Goal: Task Accomplishment & Management: Manage account settings

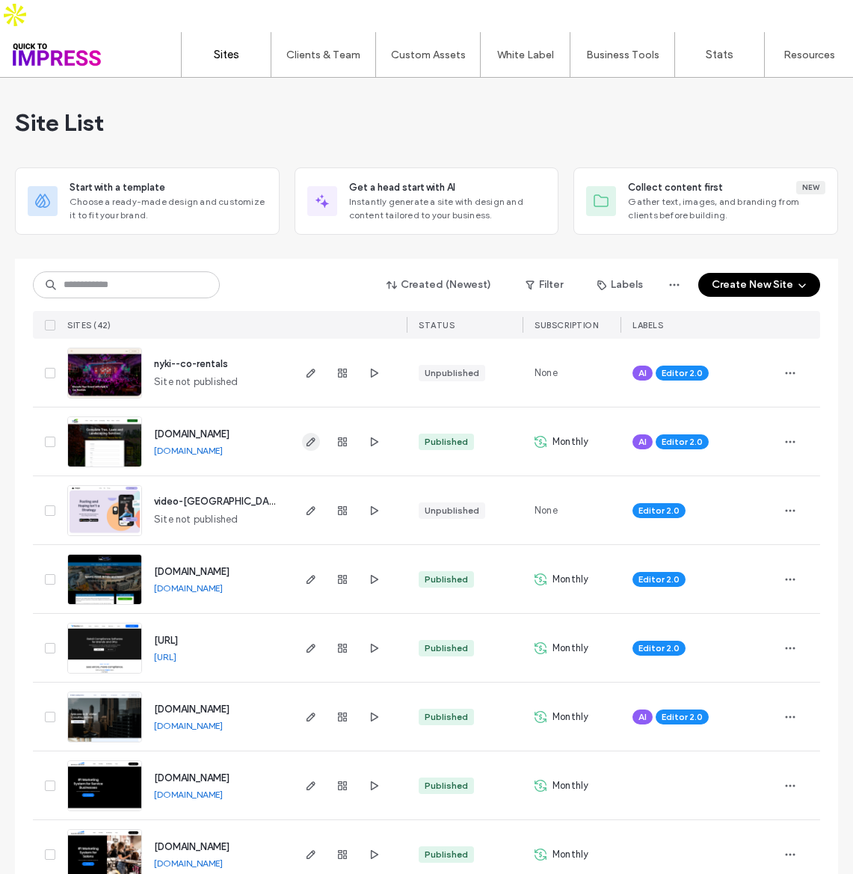
click at [307, 436] on icon "button" at bounding box center [311, 442] width 12 height 12
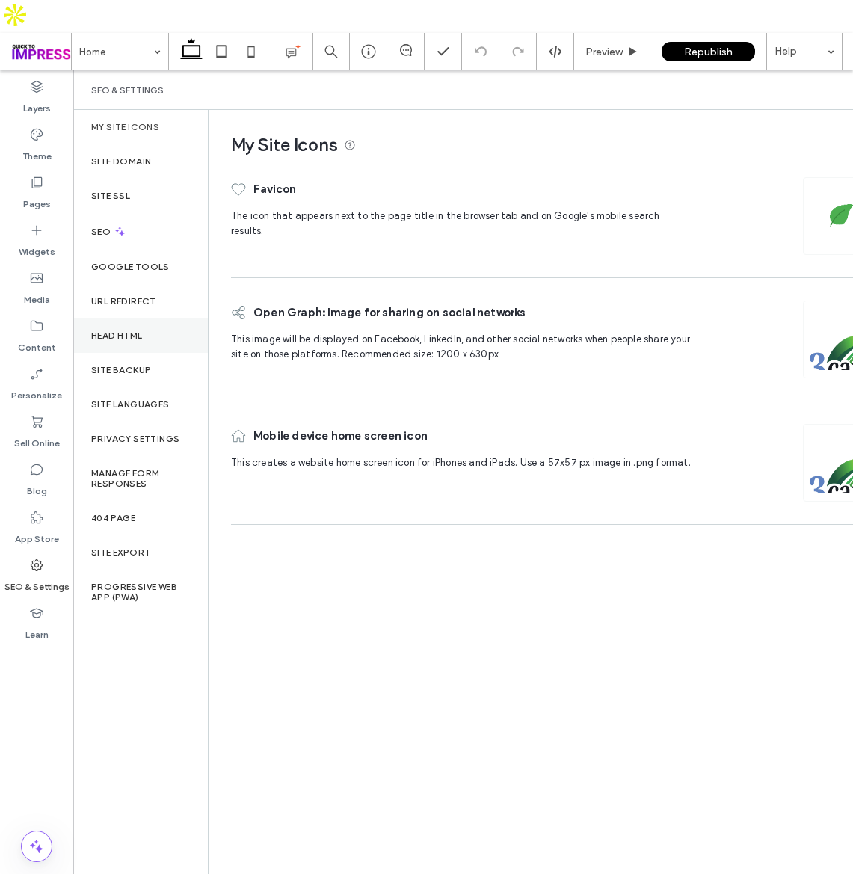
click at [110, 331] on label "Head HTML" at bounding box center [117, 336] width 52 height 10
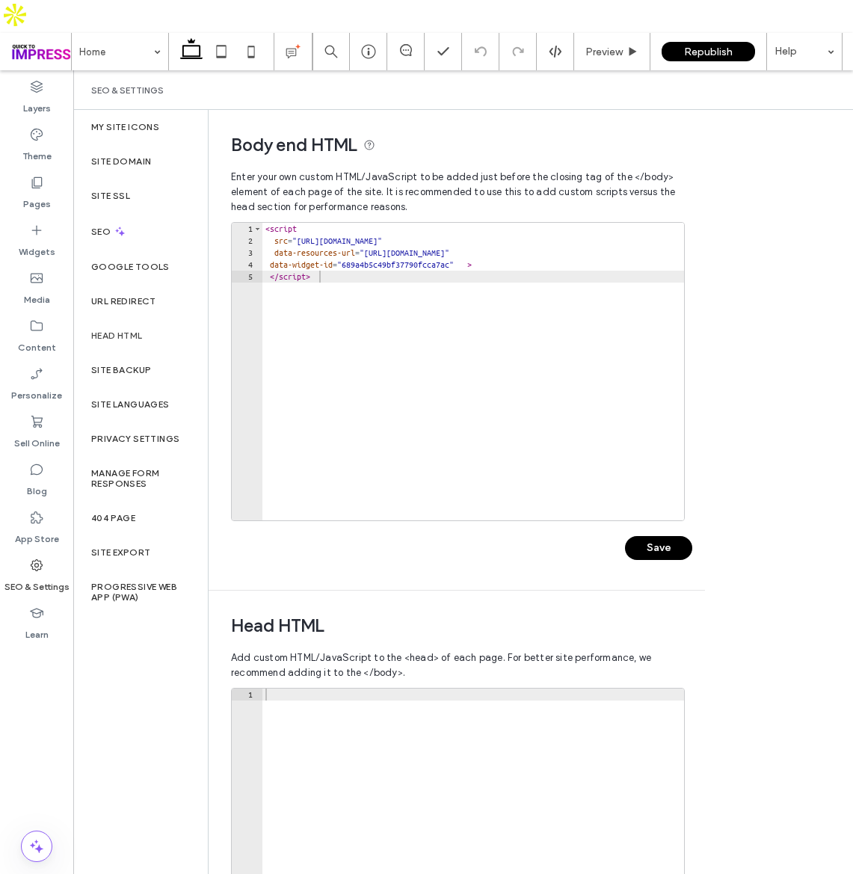
scroll to position [124, 0]
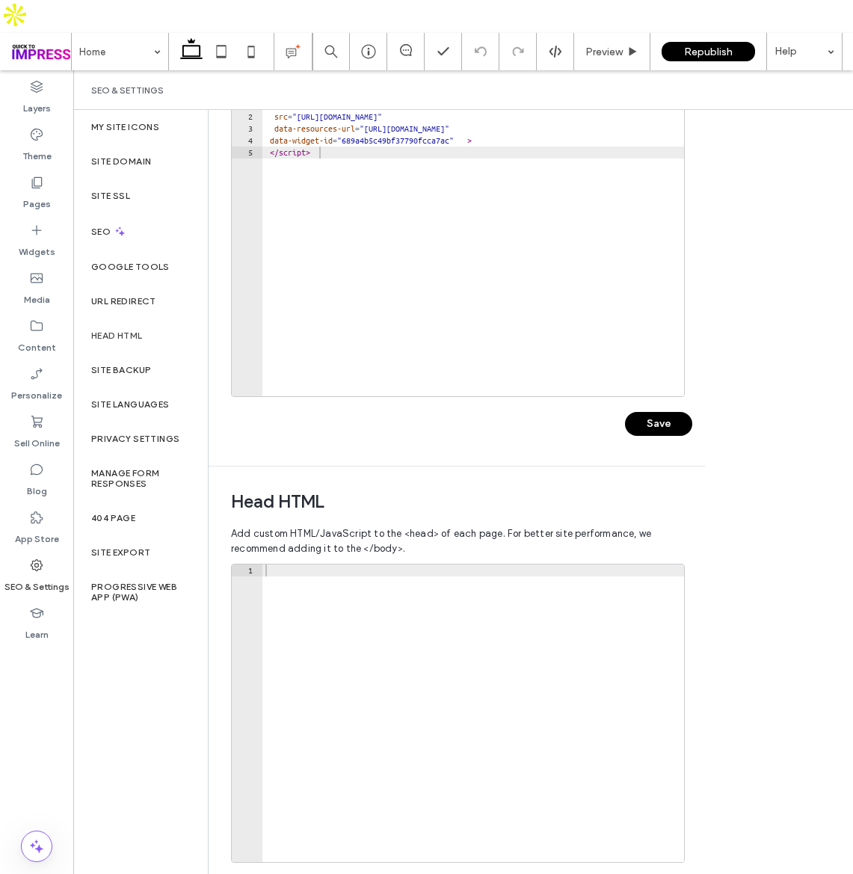
click at [367, 623] on div at bounding box center [474, 726] width 422 height 322
paste textarea "*********"
type textarea "*********"
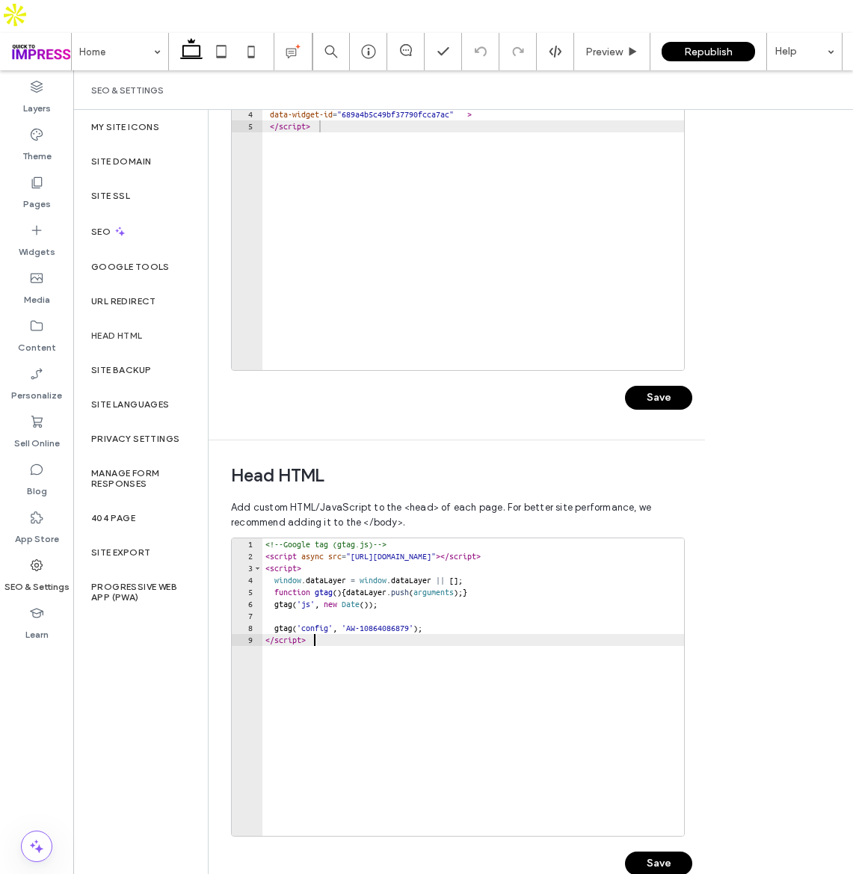
scroll to position [162, 0]
click at [676, 852] on button "Save" at bounding box center [658, 864] width 67 height 24
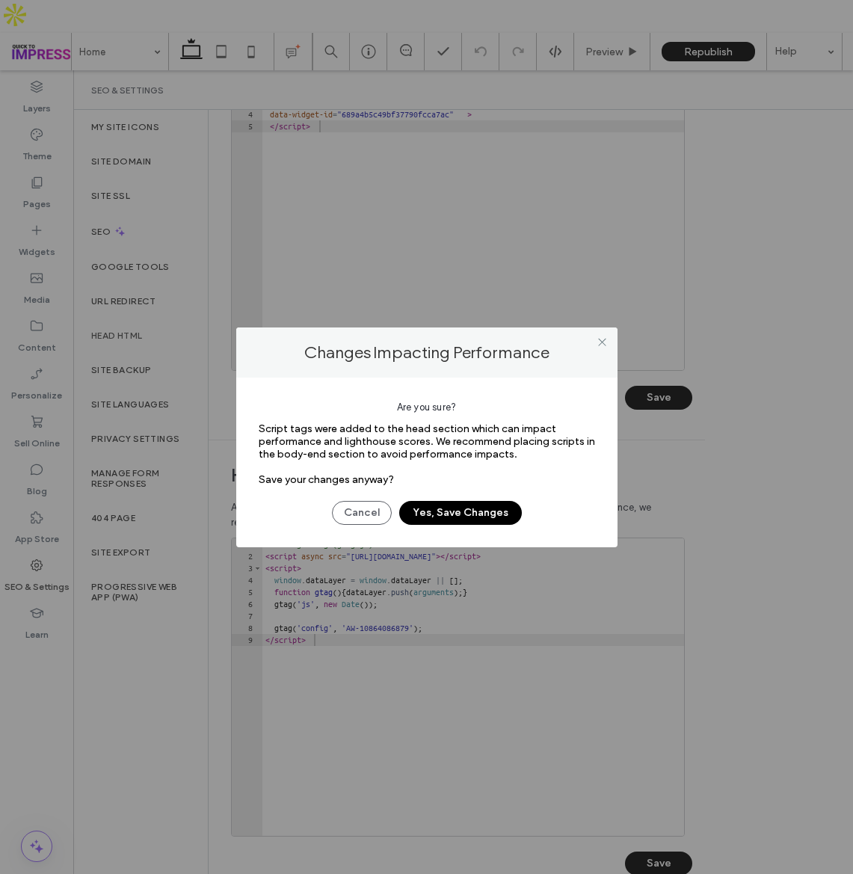
click at [470, 517] on button "Yes, Save Changes" at bounding box center [460, 513] width 123 height 24
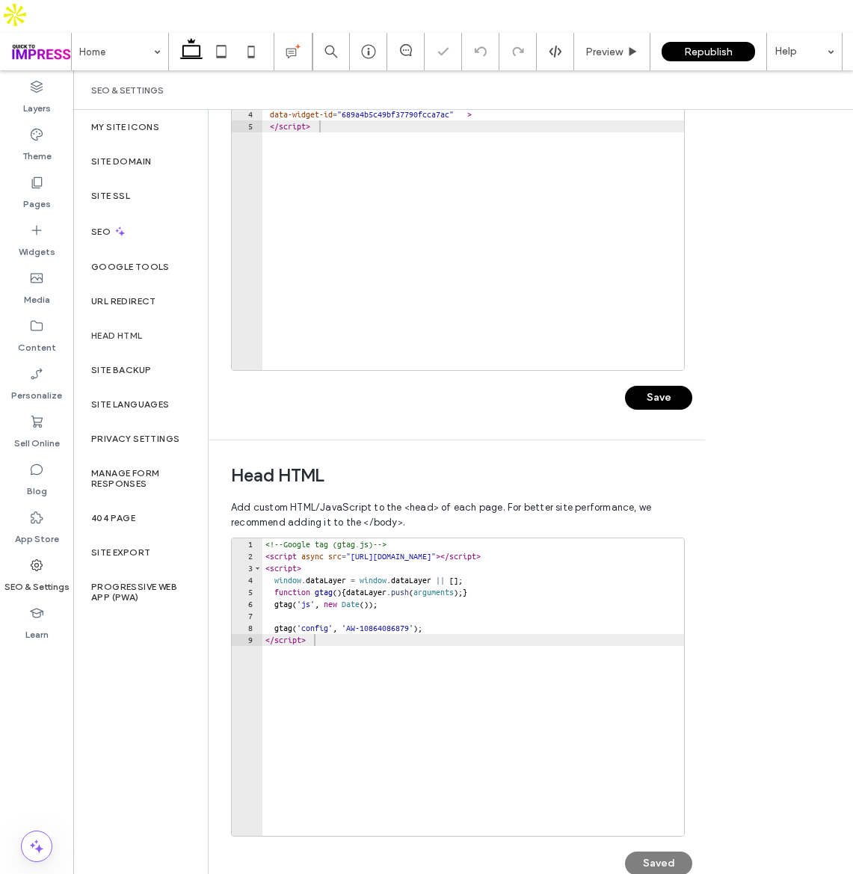
click at [653, 386] on button "Save" at bounding box center [658, 398] width 67 height 24
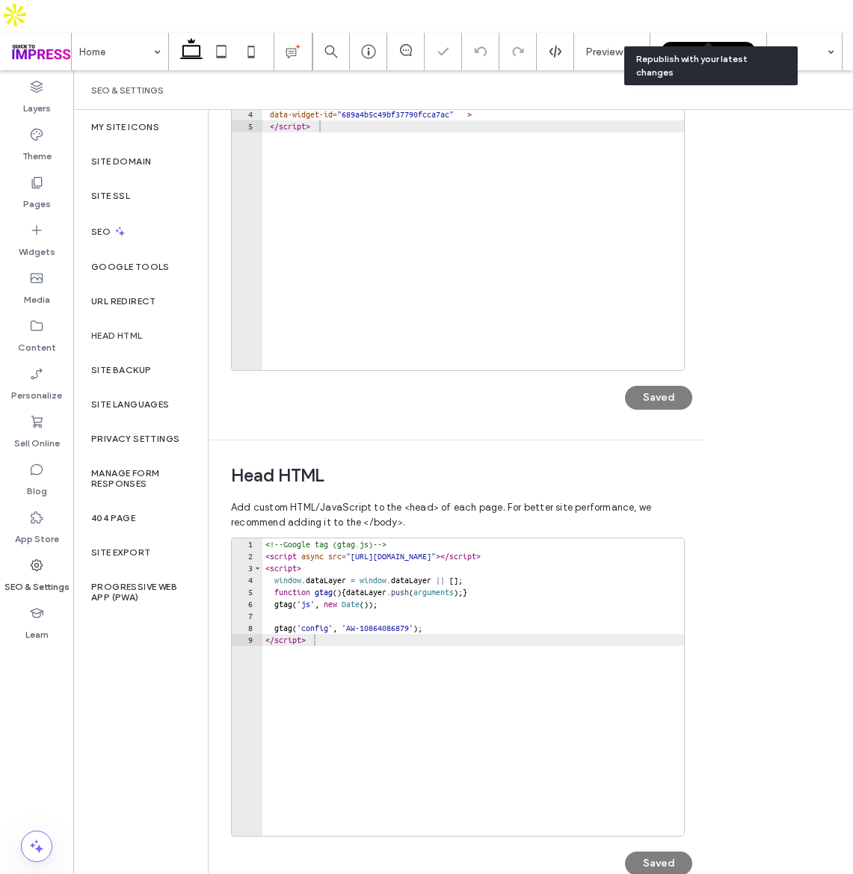
click at [708, 46] on span "Republish" at bounding box center [708, 52] width 49 height 13
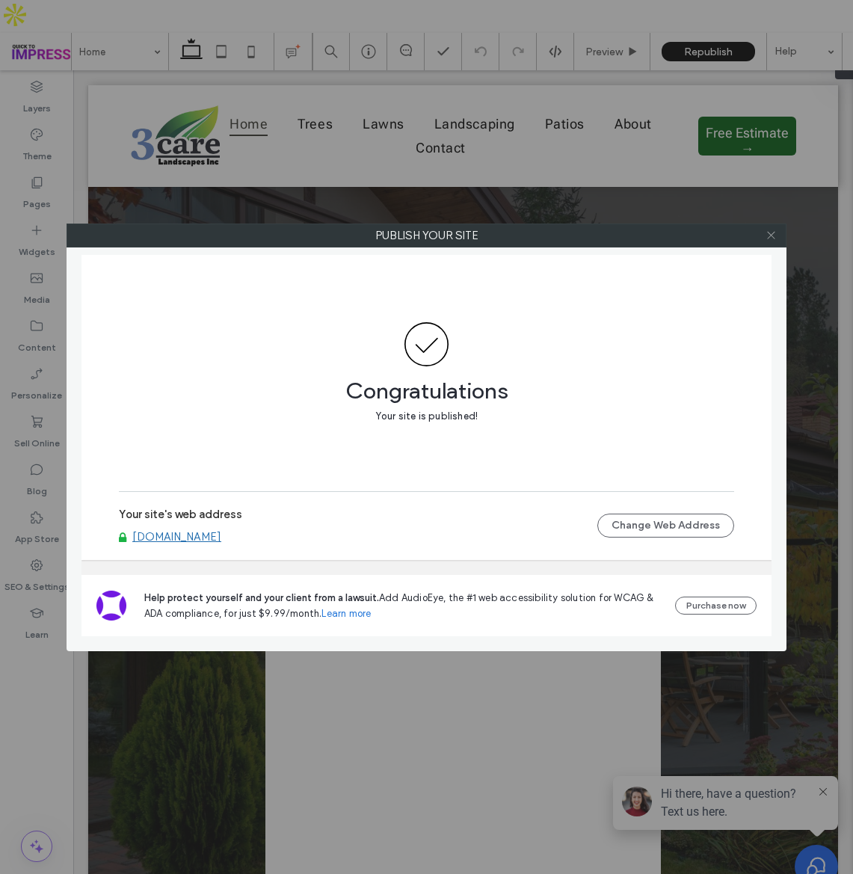
click at [773, 239] on icon at bounding box center [771, 235] width 11 height 11
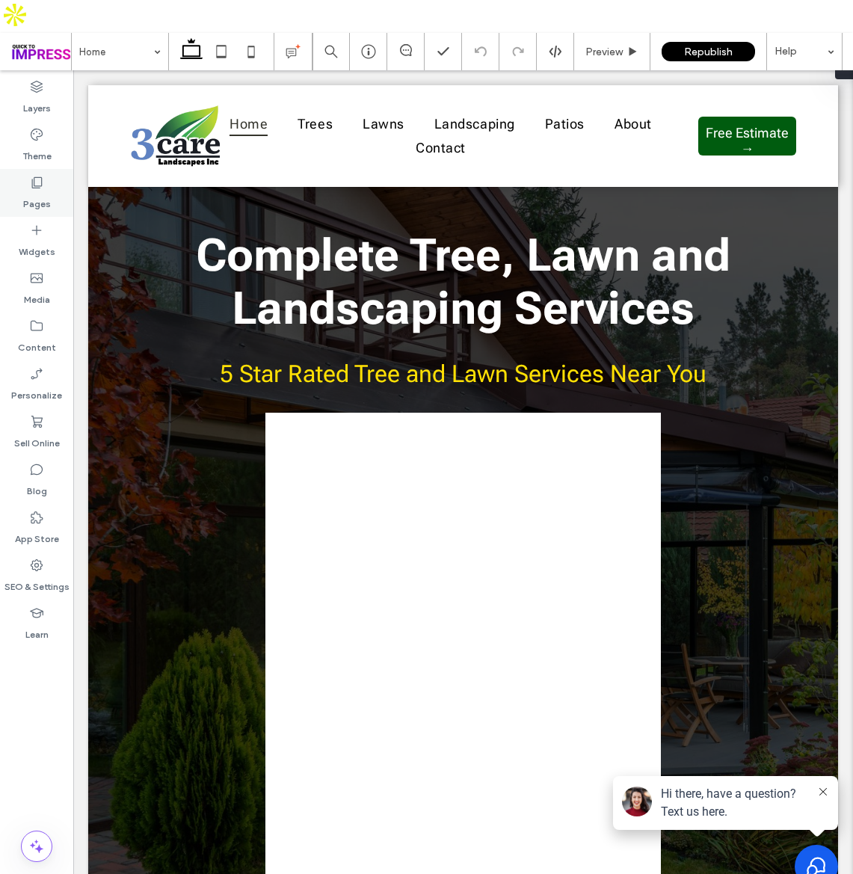
click at [43, 190] on label "Pages" at bounding box center [37, 200] width 28 height 21
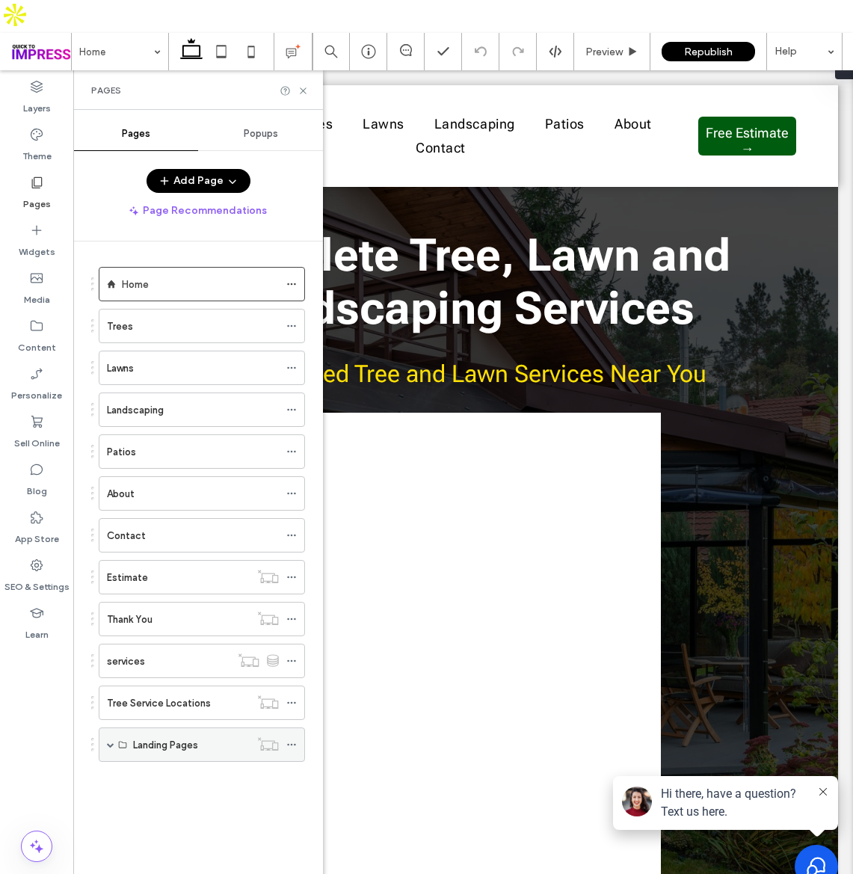
click at [102, 728] on div "Landing Pages" at bounding box center [202, 745] width 206 height 34
click at [108, 741] on span at bounding box center [110, 744] width 7 height 7
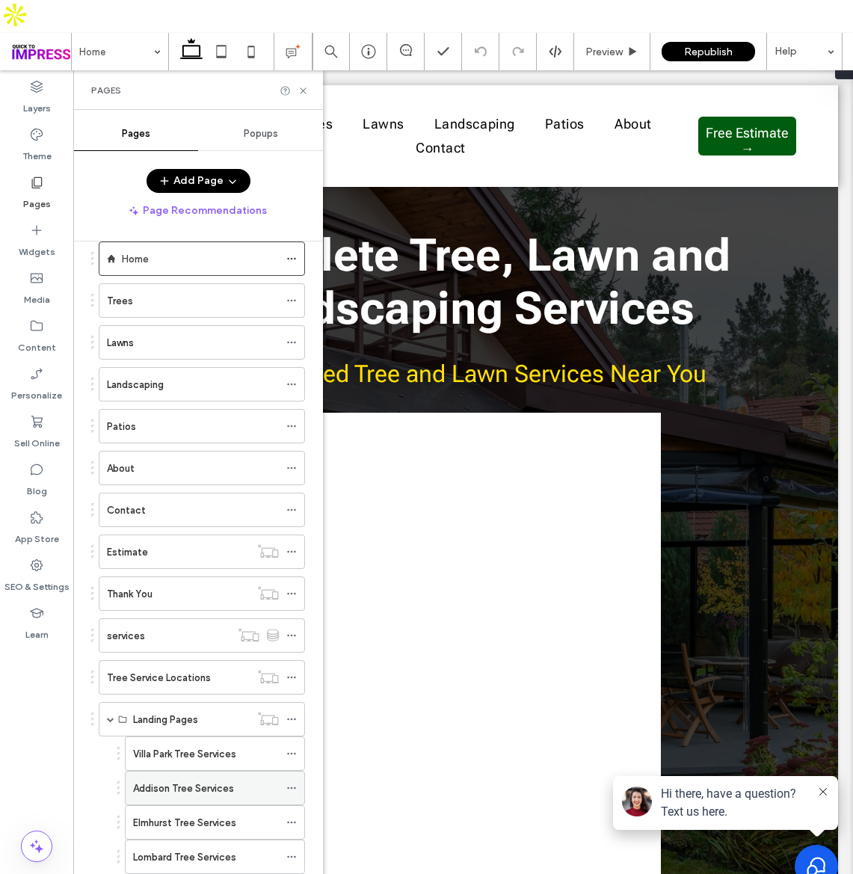
scroll to position [72, 0]
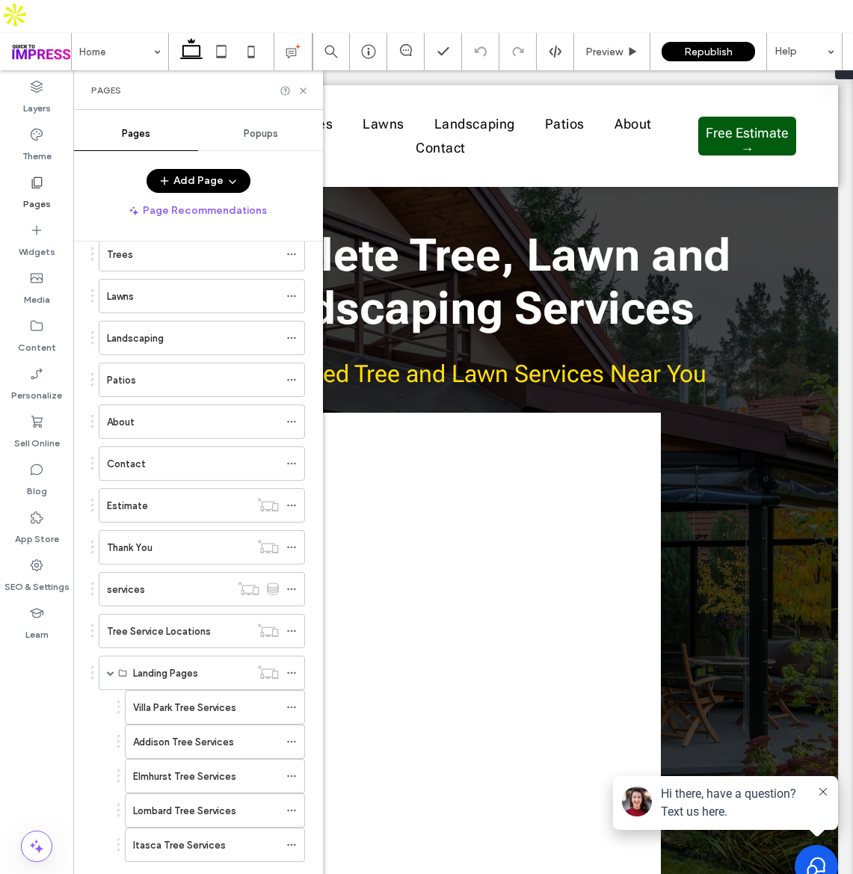
click at [218, 729] on label "Addison Tree Services" at bounding box center [183, 742] width 101 height 26
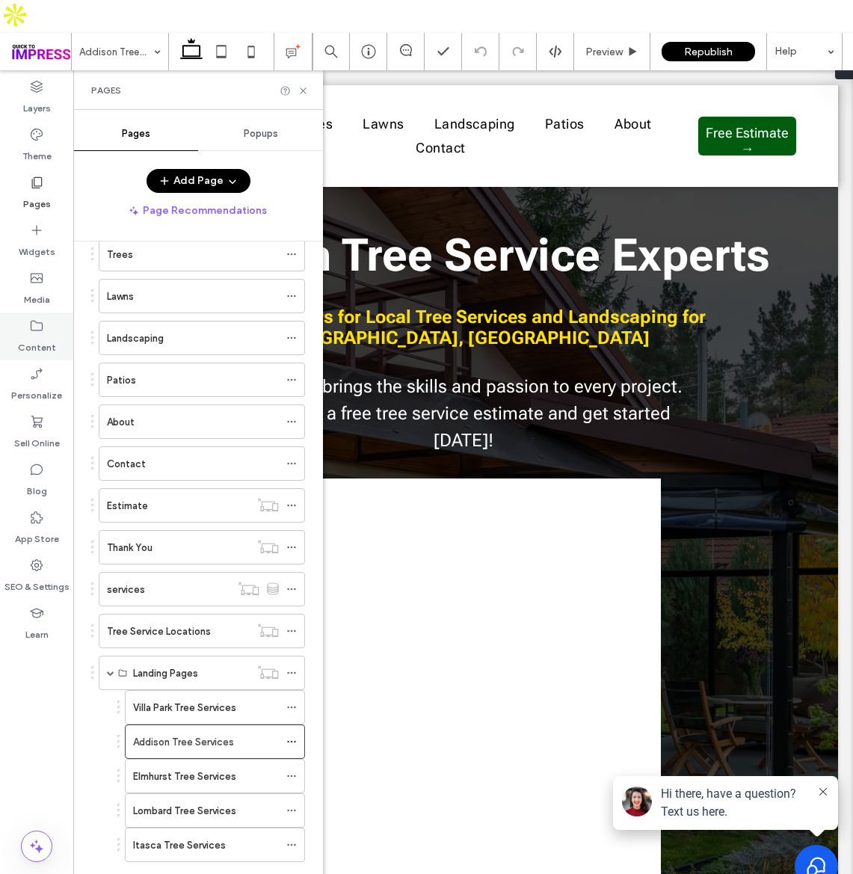
click at [26, 334] on label "Content" at bounding box center [37, 344] width 38 height 21
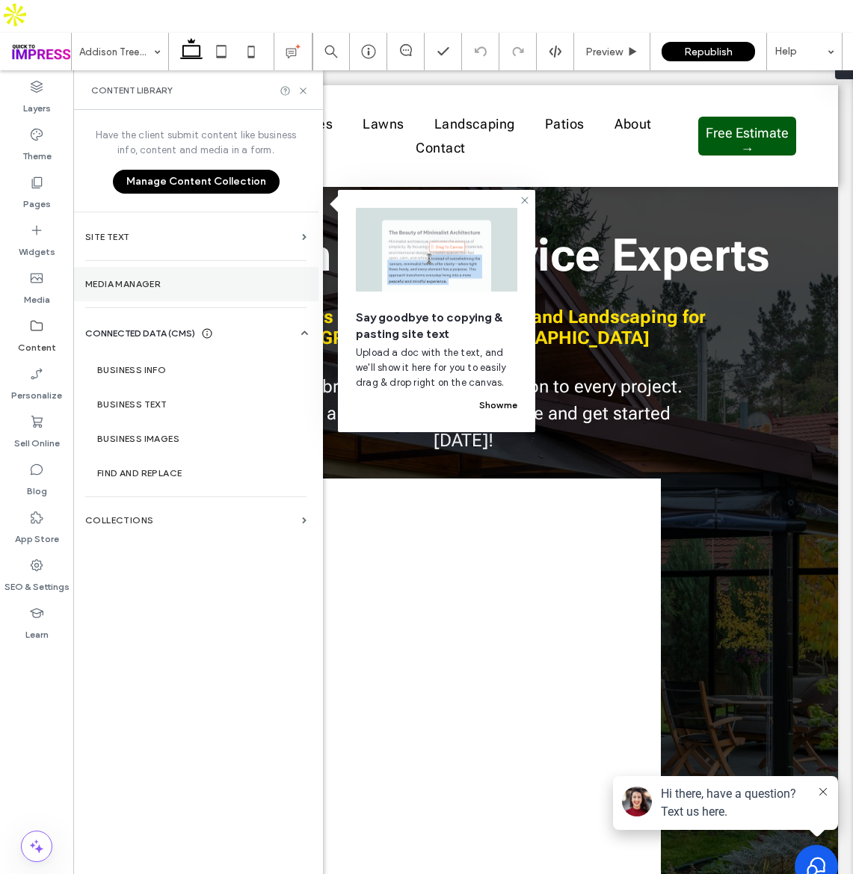
click at [131, 279] on label "Media Manager" at bounding box center [195, 284] width 221 height 10
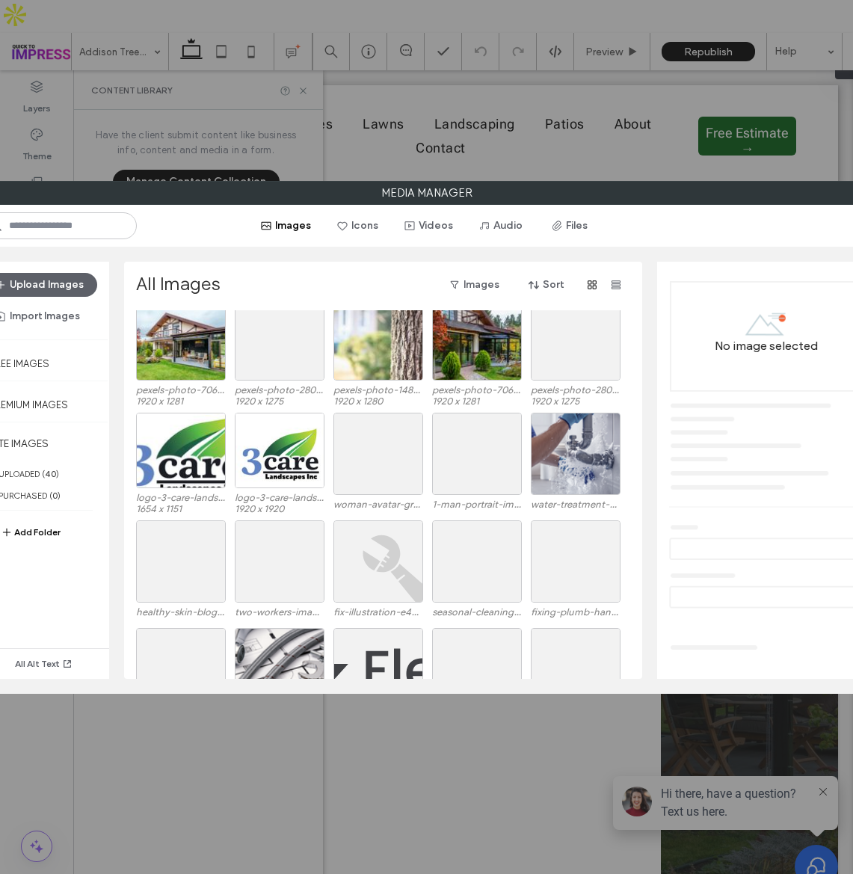
scroll to position [387, 0]
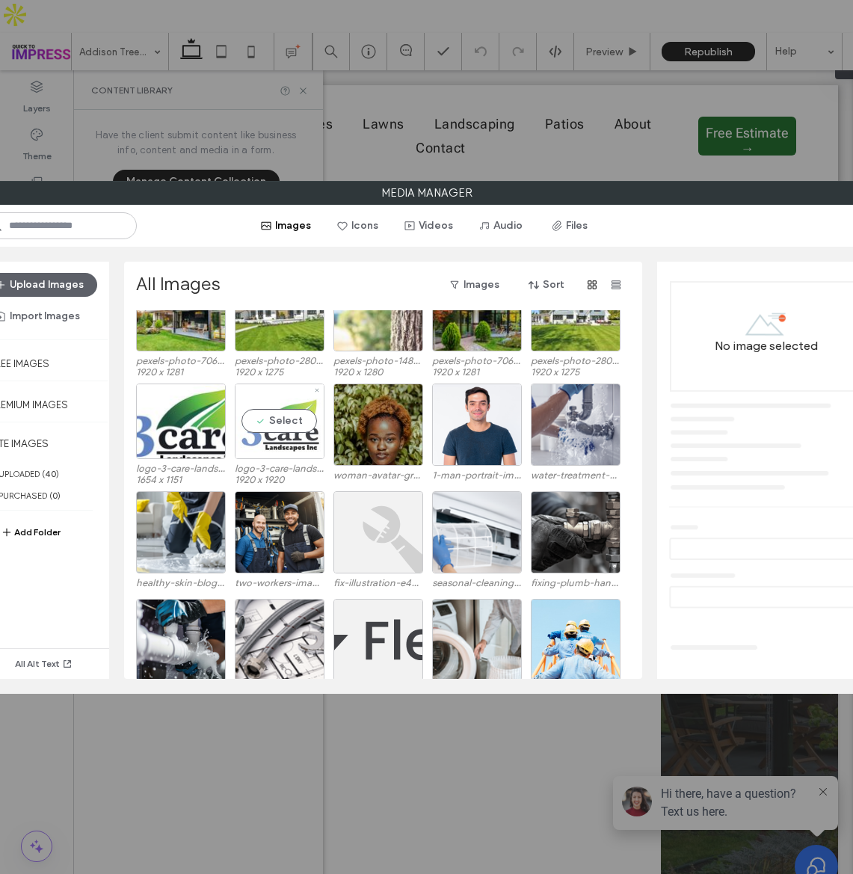
click at [289, 411] on div "Select" at bounding box center [280, 422] width 90 height 76
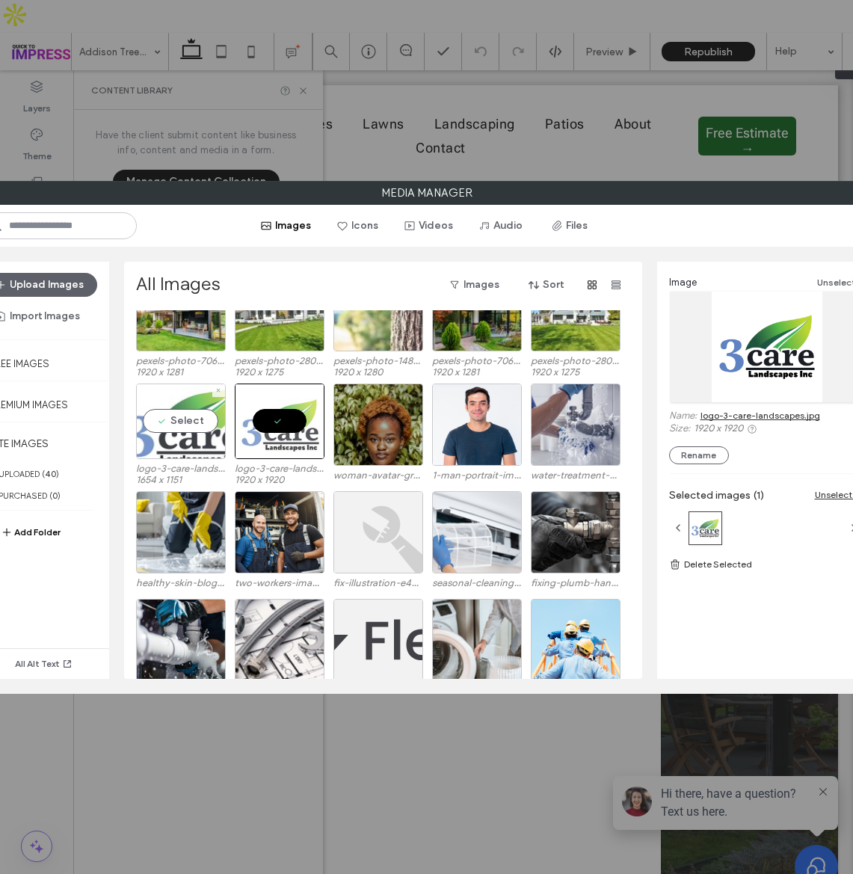
click at [195, 433] on div "Select" at bounding box center [181, 422] width 90 height 76
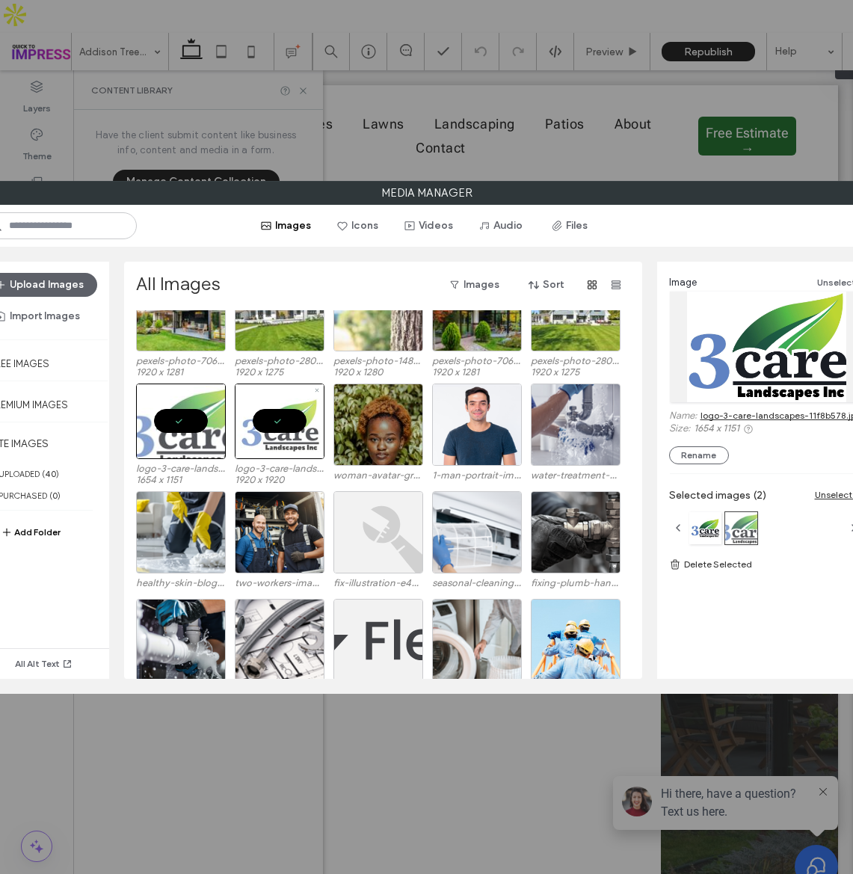
click at [245, 420] on div at bounding box center [280, 422] width 90 height 76
click at [285, 399] on div "Select" at bounding box center [280, 422] width 90 height 76
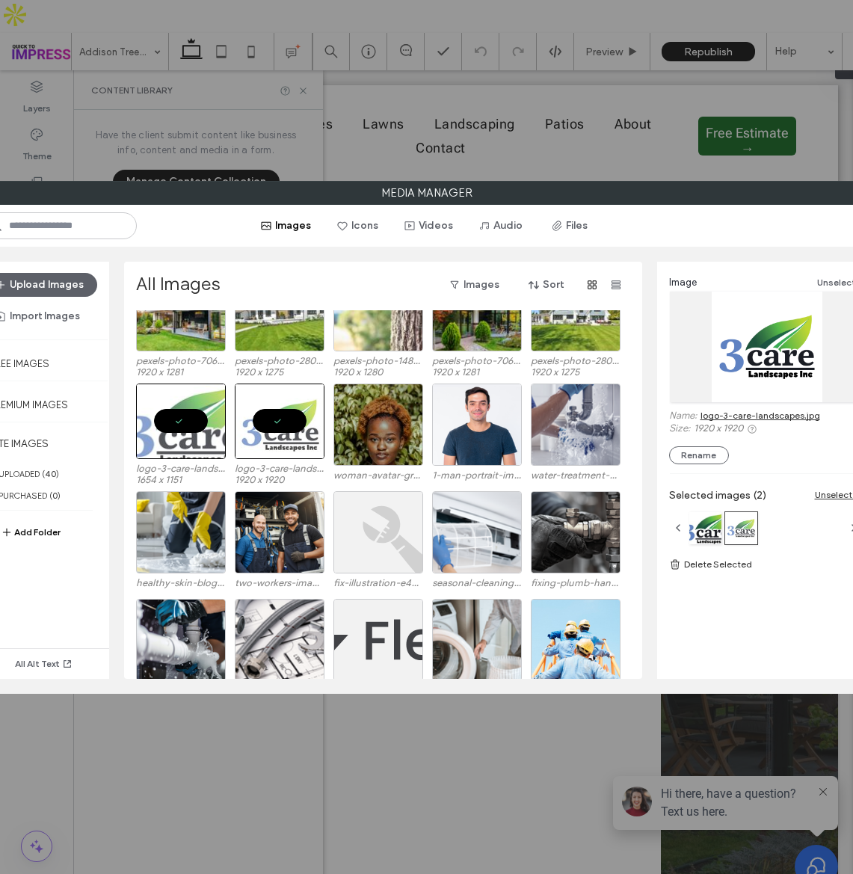
click at [743, 420] on link "logo-3-care-landscapes.jpg" at bounding box center [761, 415] width 120 height 11
click at [718, 127] on div "Media Manager Images Icons Videos Audio Files Upload Images Import Images Free …" at bounding box center [426, 437] width 853 height 874
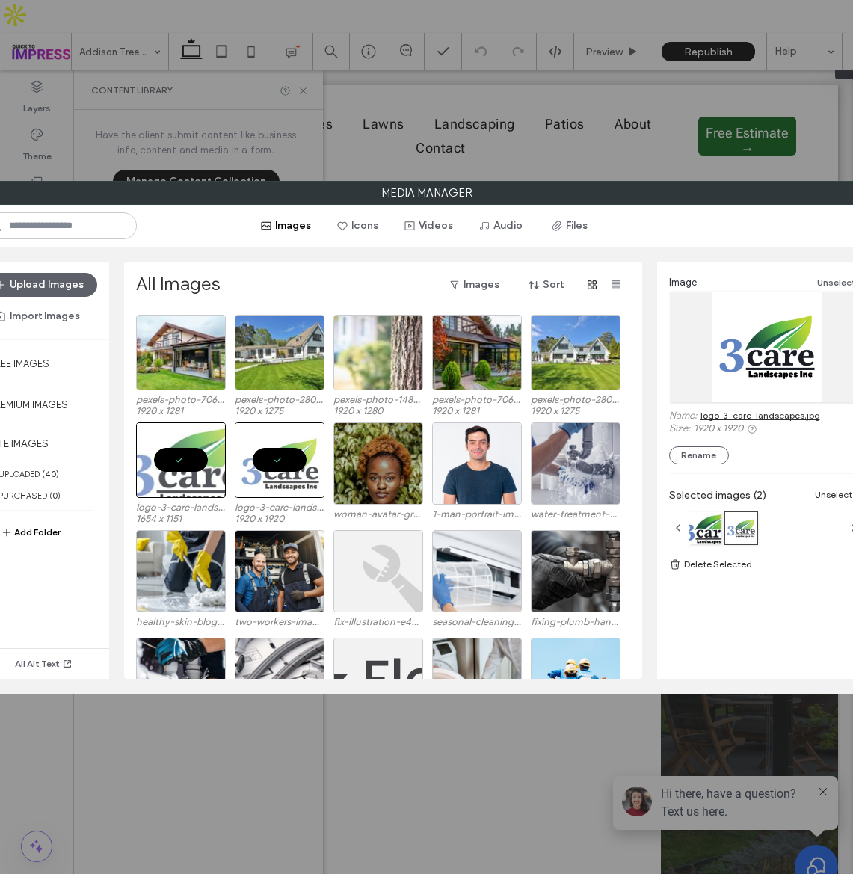
scroll to position [260, 0]
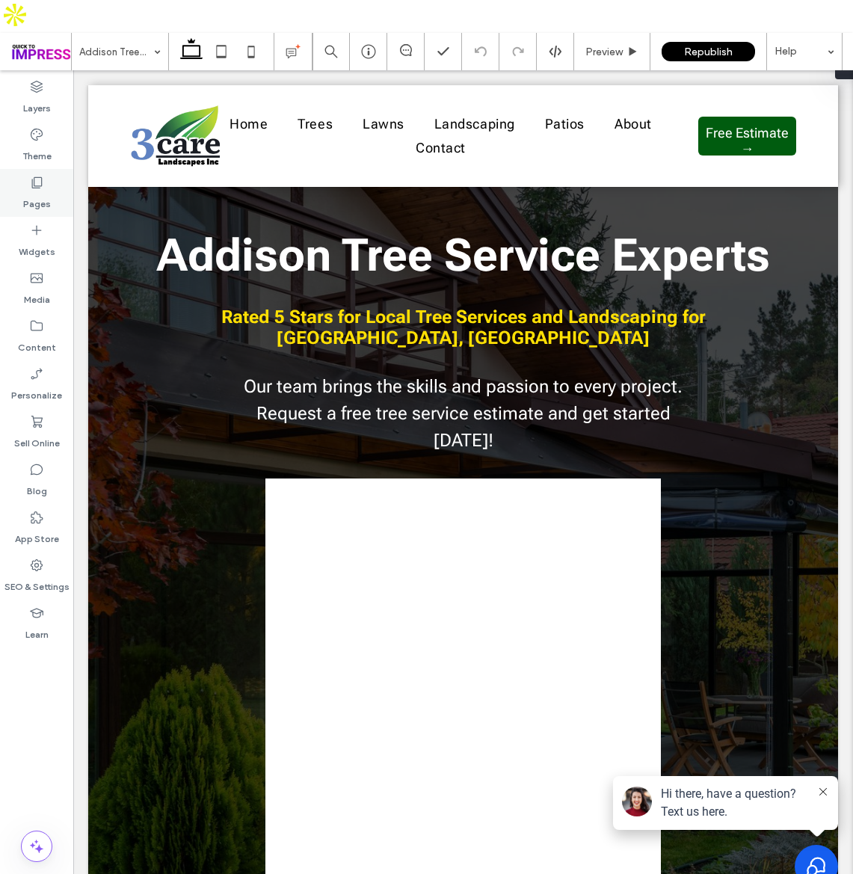
drag, startPoint x: 40, startPoint y: 155, endPoint x: 46, endPoint y: 162, distance: 10.1
click at [40, 175] on icon at bounding box center [36, 182] width 15 height 15
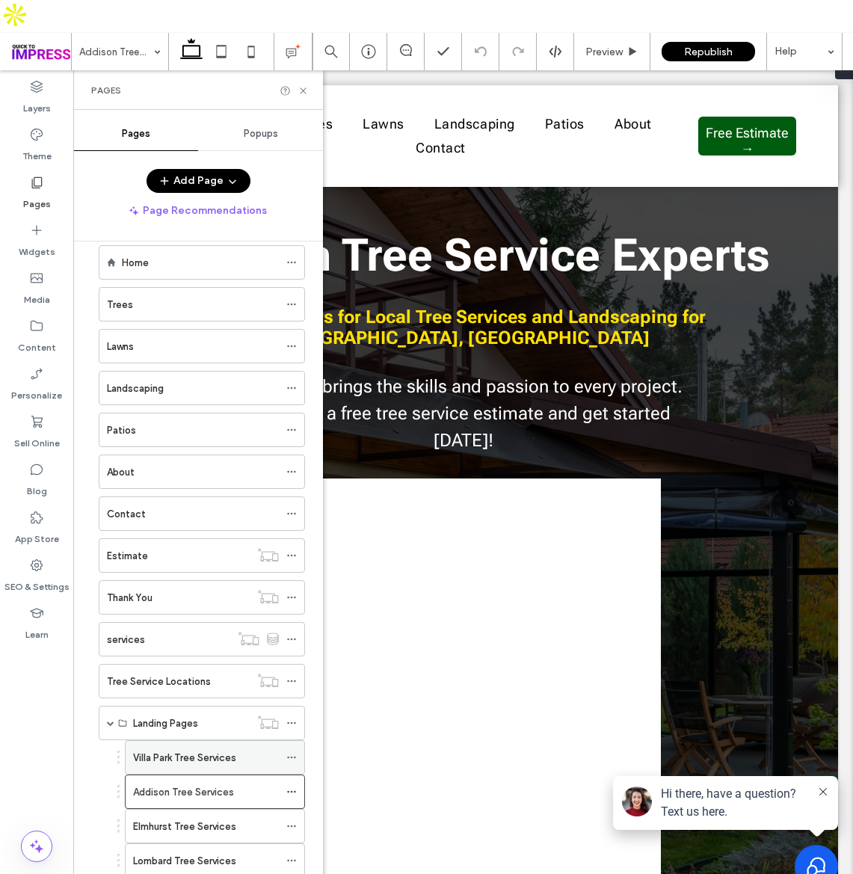
scroll to position [72, 0]
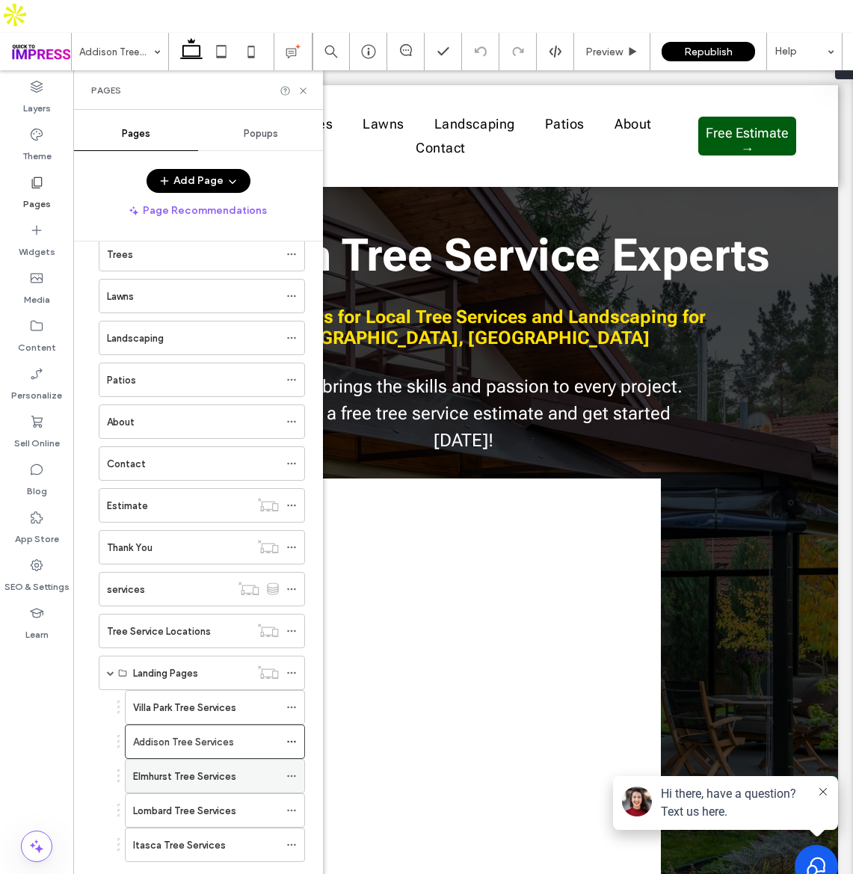
click at [272, 769] on div "Elmhurst Tree Services" at bounding box center [206, 777] width 146 height 16
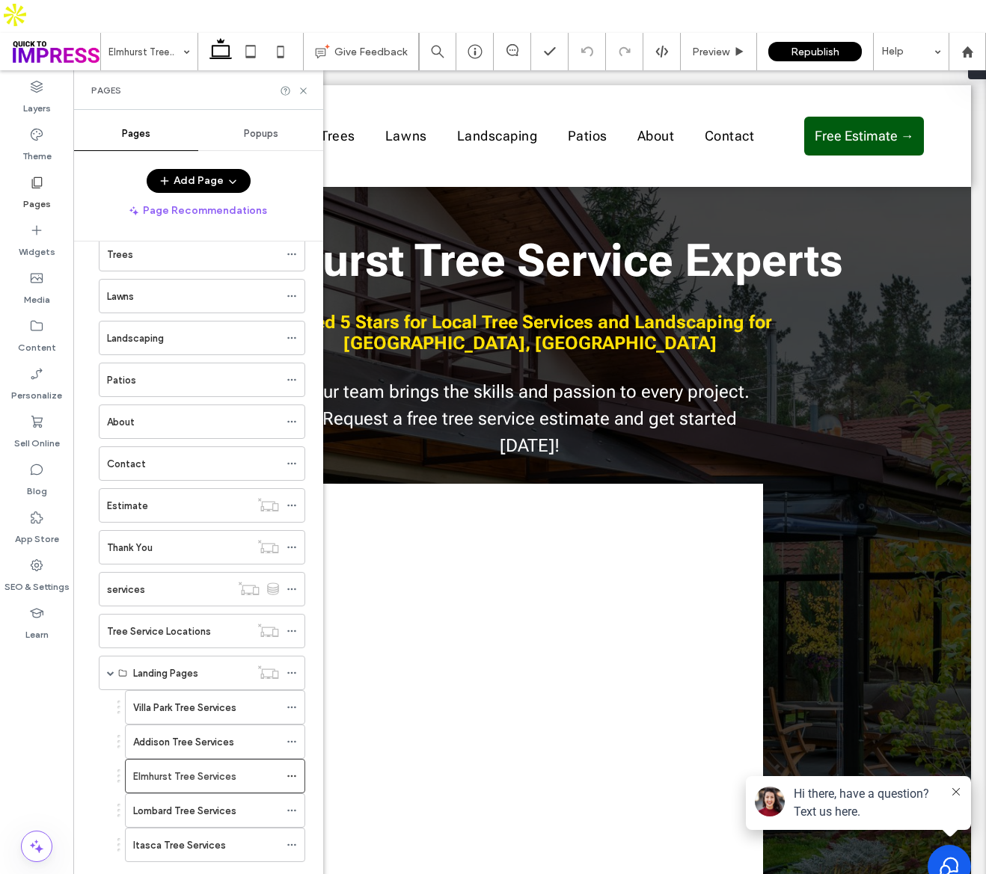
click at [31, 190] on label "Pages" at bounding box center [37, 200] width 28 height 21
click at [49, 190] on label "Pages" at bounding box center [37, 200] width 28 height 21
click at [235, 798] on label "Lombard Tree Services" at bounding box center [184, 811] width 103 height 26
click at [271, 838] on div "Itasca Tree Services" at bounding box center [206, 846] width 146 height 16
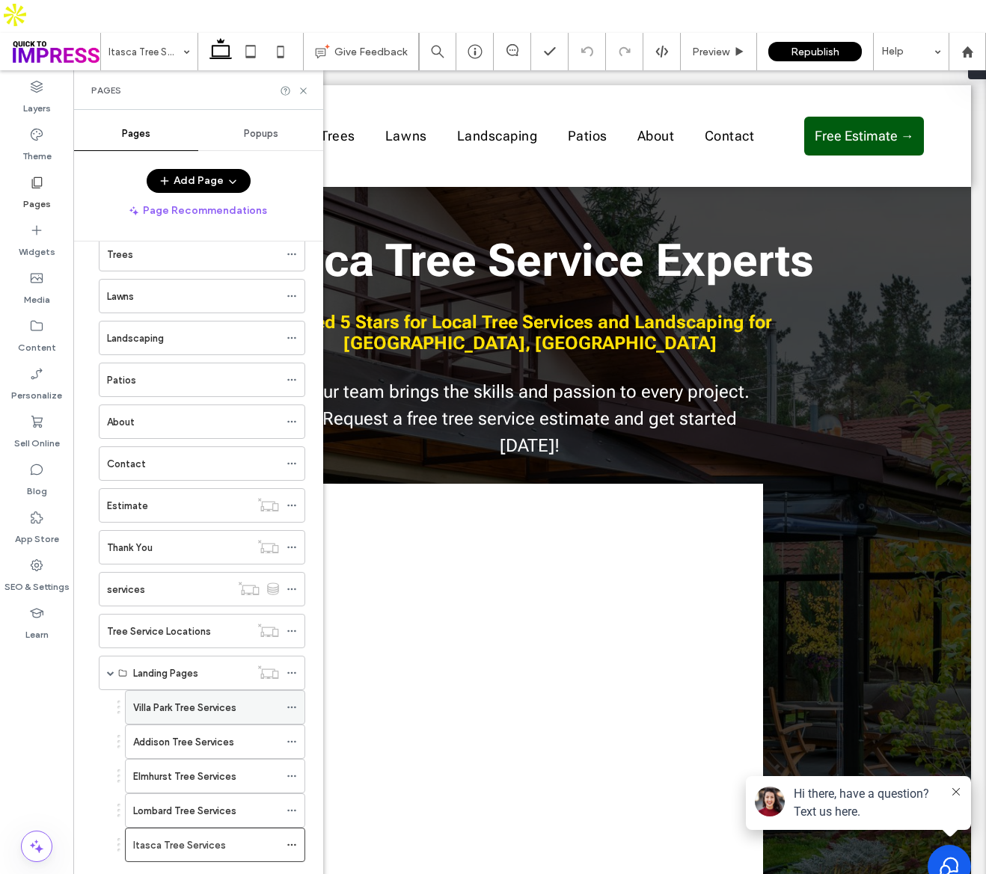
click at [260, 700] on div "Villa Park Tree Services" at bounding box center [206, 708] width 146 height 16
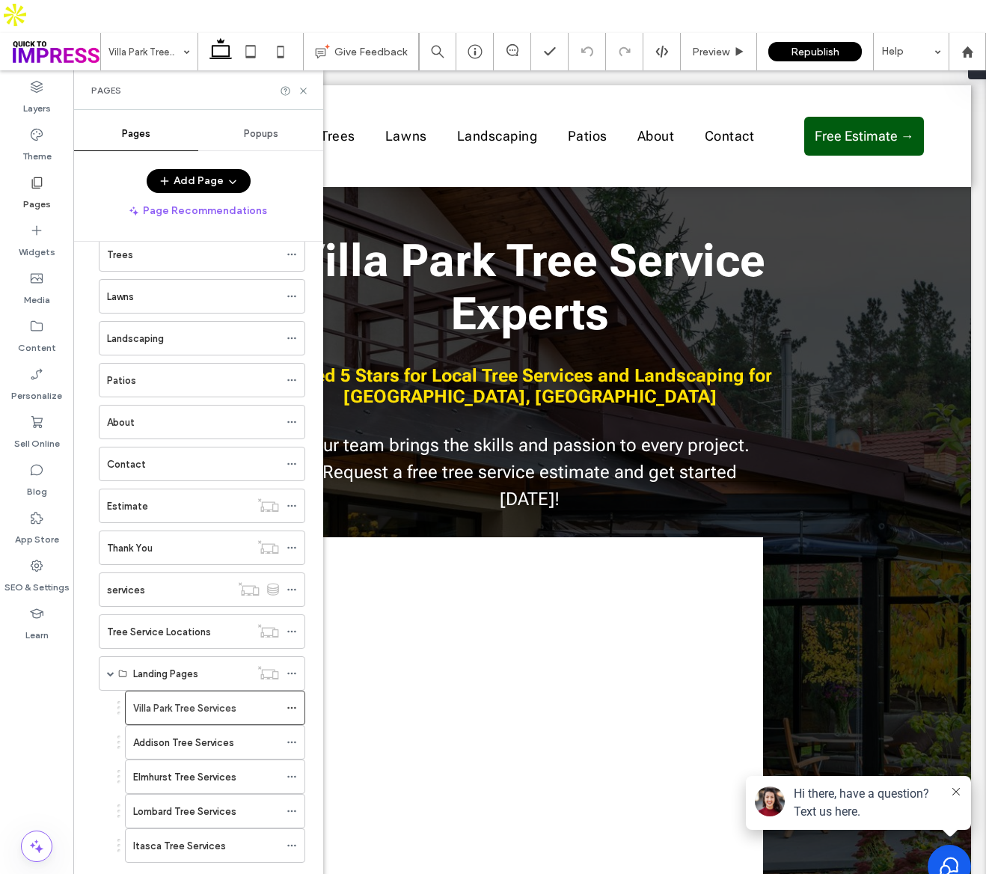
scroll to position [19, 0]
